Goal: Information Seeking & Learning: Learn about a topic

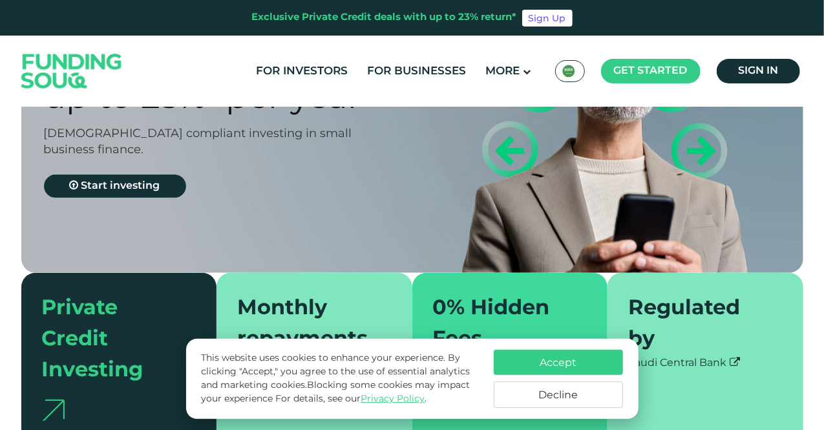
scroll to position [259, 0]
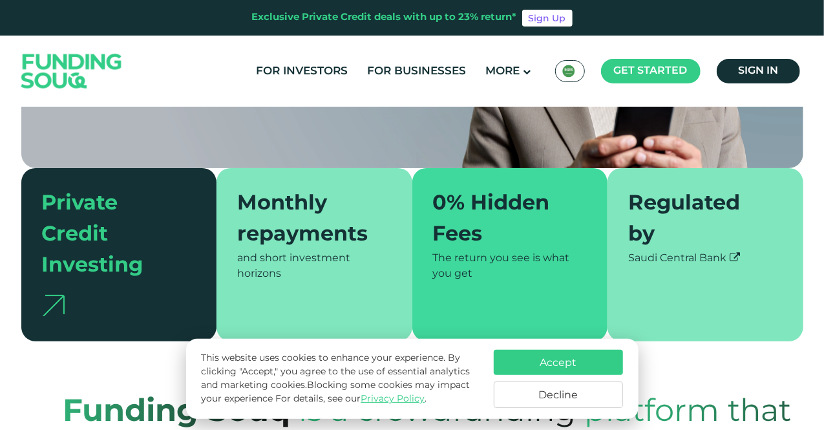
click at [550, 362] on button "Accept" at bounding box center [558, 362] width 129 height 25
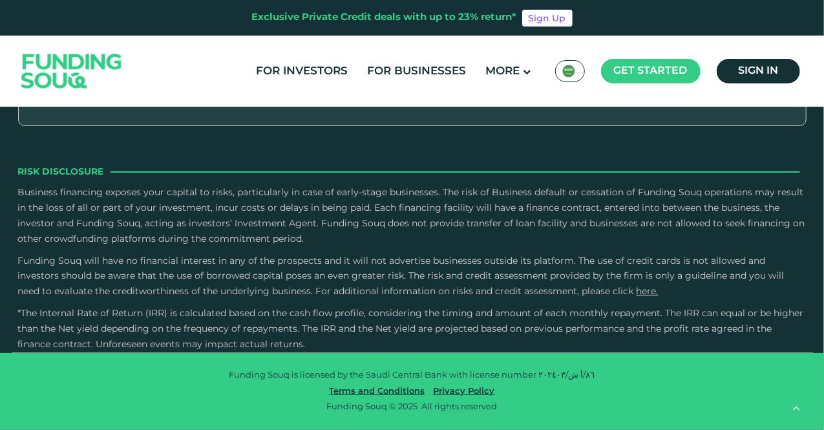
scroll to position [2521, 0]
type tc-range-slider "10000"
type tc-range-slider "20000"
drag, startPoint x: 74, startPoint y: 261, endPoint x: 55, endPoint y: 253, distance: 20.5
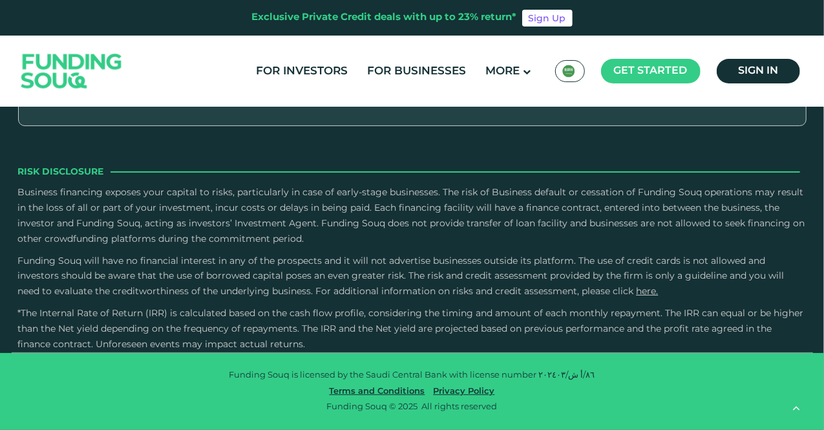
drag, startPoint x: 445, startPoint y: 268, endPoint x: 283, endPoint y: 261, distance: 161.8
drag, startPoint x: 293, startPoint y: 257, endPoint x: 308, endPoint y: 259, distance: 15.7
drag, startPoint x: 297, startPoint y: 262, endPoint x: 312, endPoint y: 263, distance: 14.9
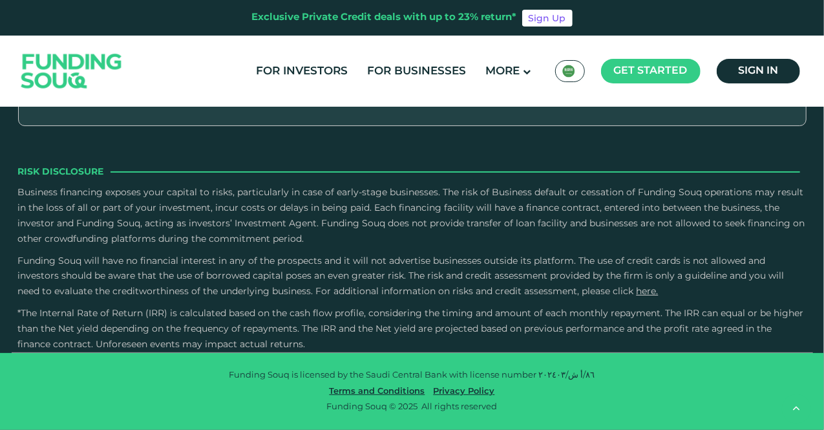
type tc-range-slider "2"
type tc-range-slider "10000"
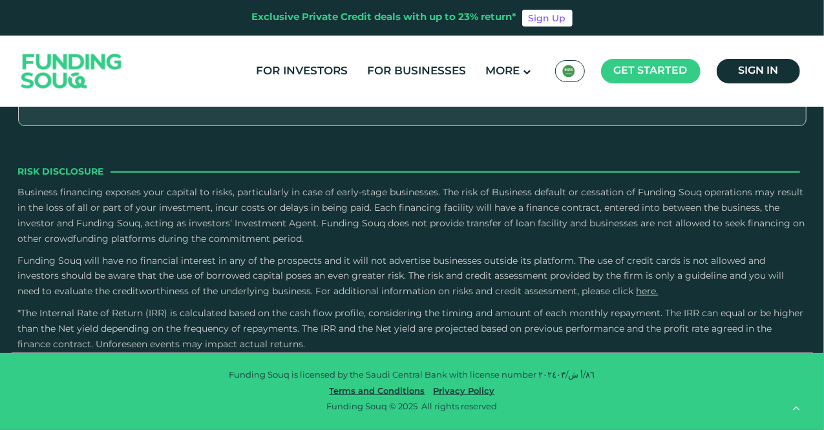
drag, startPoint x: 345, startPoint y: 263, endPoint x: 439, endPoint y: 272, distance: 94.2
type tc-range-slider "2"
drag, startPoint x: 482, startPoint y: 264, endPoint x: 328, endPoint y: 264, distance: 153.9
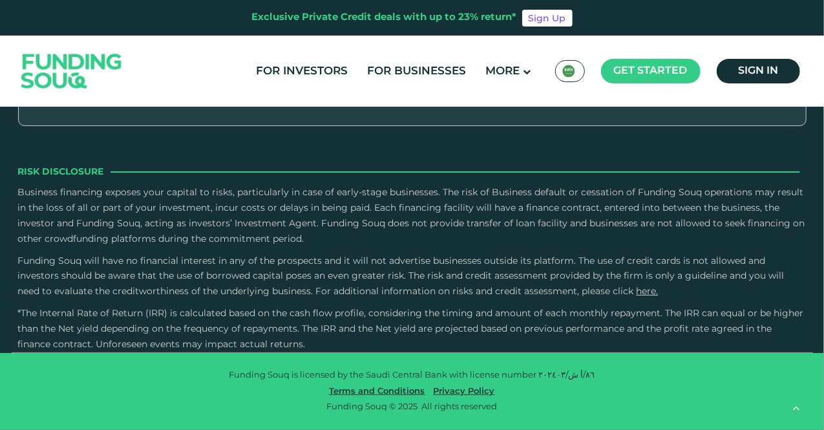
drag, startPoint x: 55, startPoint y: 261, endPoint x: 87, endPoint y: 259, distance: 32.4
type tc-range-slider "280000"
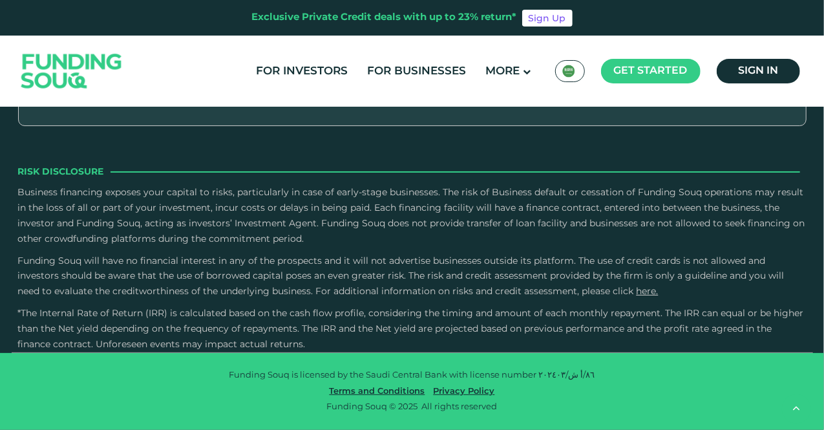
scroll to position [2651, 0]
